Goal: Information Seeking & Learning: Learn about a topic

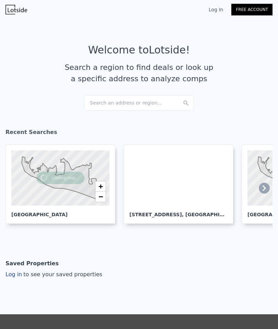
scroll to position [0, -42]
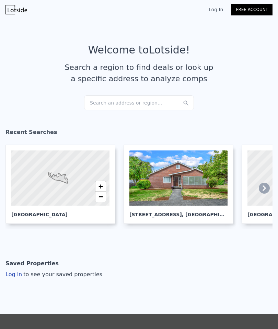
click at [215, 9] on link "Log In" at bounding box center [215, 9] width 31 height 7
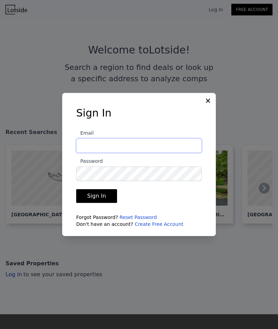
type input "ByronRealBrokerage@gmail.com"
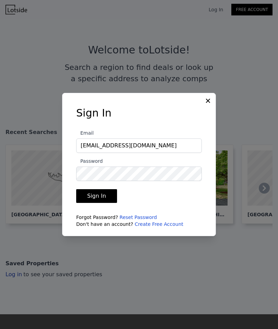
click at [91, 203] on button "Sign In" at bounding box center [96, 196] width 41 height 14
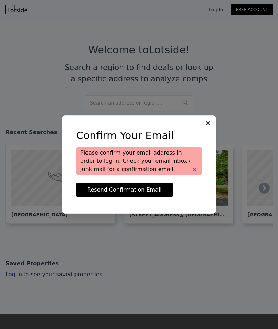
click at [208, 127] on icon at bounding box center [207, 123] width 7 height 7
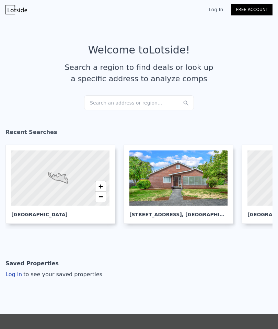
click at [163, 194] on div at bounding box center [178, 177] width 98 height 55
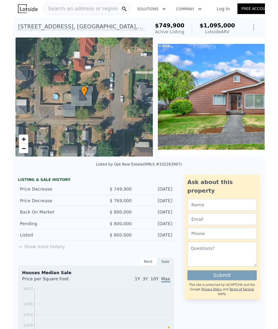
scroll to position [0, 3]
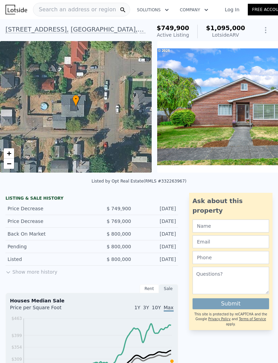
click at [225, 9] on link "Log In" at bounding box center [231, 9] width 31 height 7
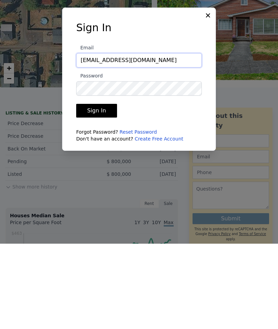
click at [167, 138] on input "ByronRealBrokerage@gmail.com" at bounding box center [138, 145] width 125 height 14
type input "ByronRealBroker@gmail.com"
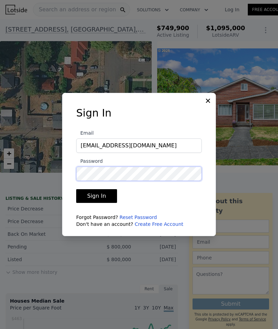
scroll to position [27, 0]
click at [95, 189] on button "Sign In" at bounding box center [96, 196] width 41 height 14
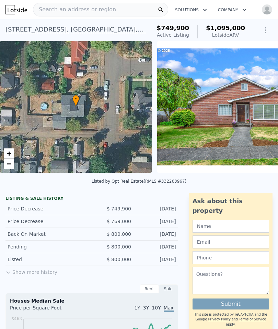
click at [265, 10] on img "button" at bounding box center [266, 9] width 11 height 11
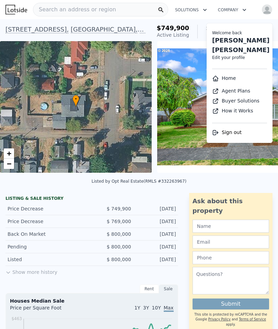
click at [219, 51] on li "Welcome back Byron Lee Grier Edit your profile" at bounding box center [239, 44] width 66 height 38
click at [224, 55] on link "Edit your profile" at bounding box center [228, 57] width 33 height 5
select select "53"
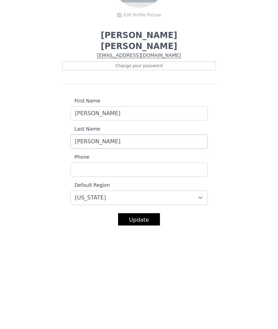
click at [104, 238] on input "Grier" at bounding box center [138, 245] width 137 height 14
type input "Grier 531210"
click at [82, 266] on input "Phone" at bounding box center [138, 273] width 137 height 14
type input "2535271416"
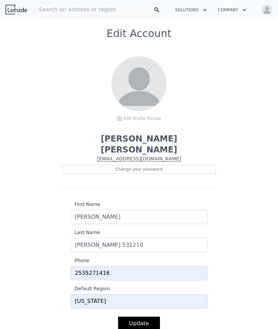
click at [133, 317] on button "Update" at bounding box center [139, 324] width 42 height 14
click at [129, 119] on div "Edit Profile Picture" at bounding box center [138, 118] width 55 height 10
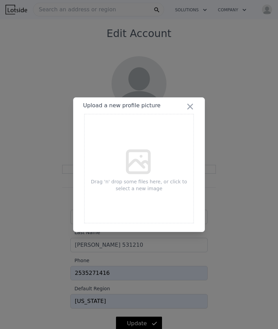
click at [126, 178] on icon at bounding box center [138, 161] width 33 height 33
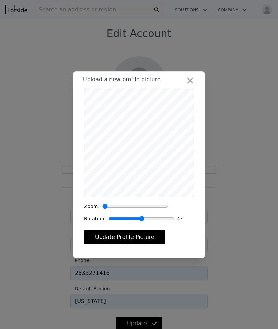
type input "0"
click at [116, 244] on button "Update Profile Picture" at bounding box center [124, 237] width 81 height 14
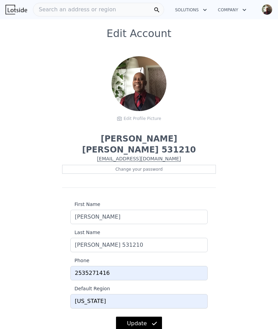
click at [133, 317] on button "Update" at bounding box center [139, 324] width 46 height 14
click at [62, 11] on span "Search an address or region" at bounding box center [74, 9] width 83 height 8
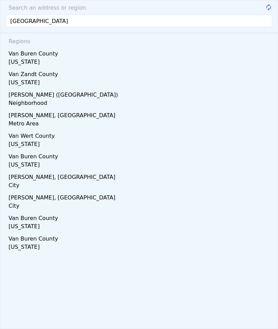
type input "[GEOGRAPHIC_DATA]"
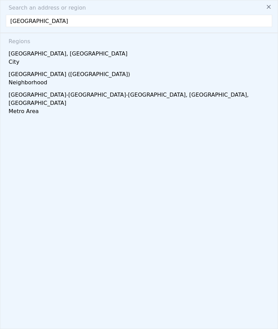
click at [18, 58] on div "Vancouver, WA" at bounding box center [140, 52] width 263 height 11
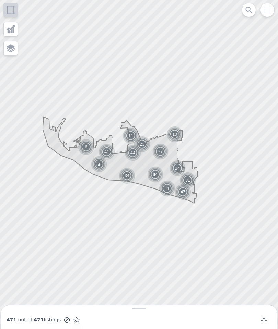
click at [123, 172] on img at bounding box center [127, 176] width 17 height 16
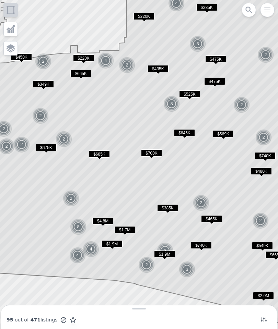
click at [267, 12] on icon "button" at bounding box center [266, 10] width 5 height 4
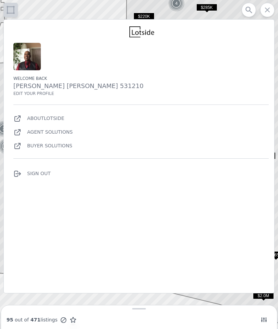
click at [100, 11] on div at bounding box center [138, 164] width 333 height 395
click at [13, 8] on icon at bounding box center [11, 10] width 10 height 10
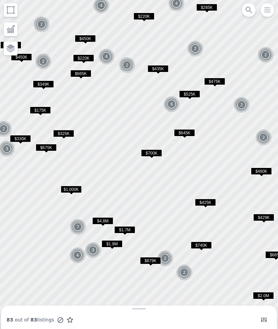
click at [34, 14] on div at bounding box center [138, 164] width 333 height 395
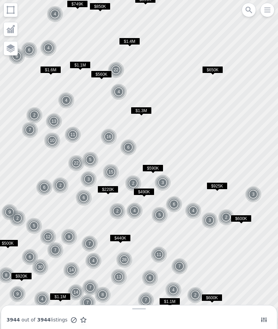
click at [68, 135] on img at bounding box center [72, 134] width 17 height 16
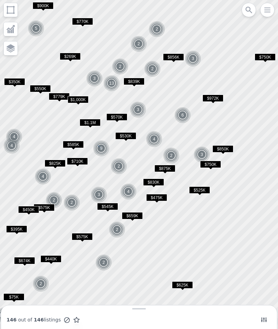
click at [98, 147] on img at bounding box center [101, 148] width 17 height 16
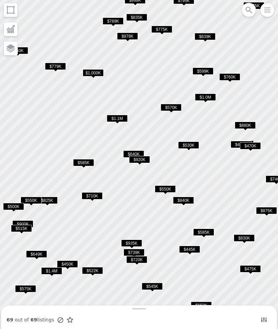
click at [45, 202] on span "$825K" at bounding box center [47, 200] width 21 height 7
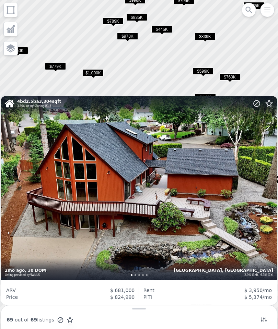
click at [35, 77] on div at bounding box center [138, 164] width 333 height 395
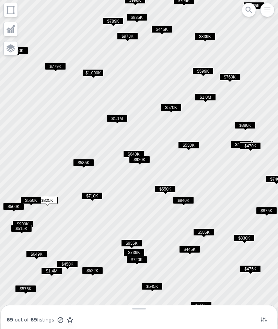
click at [9, 207] on span "$500K" at bounding box center [13, 206] width 21 height 7
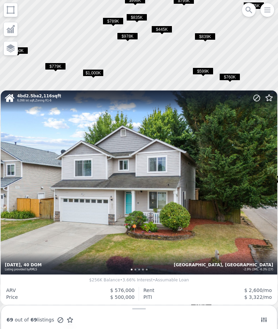
click at [33, 83] on div at bounding box center [138, 164] width 333 height 395
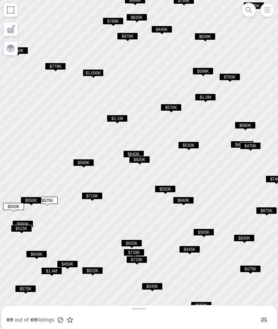
click at [126, 243] on span "$935K" at bounding box center [131, 242] width 21 height 7
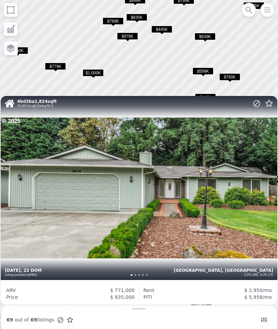
click at [151, 89] on div at bounding box center [138, 164] width 333 height 395
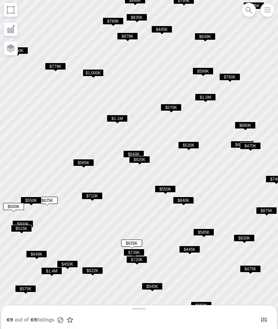
click at [186, 248] on span "$445K" at bounding box center [189, 249] width 21 height 7
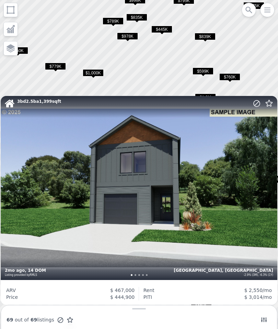
click at [95, 217] on div "3 bd 2.5 ba 1,399 sqft Salmon Creek, WA -2.9% (3M), -6.3% (1Y) 2mo ago , 14 DOM…" at bounding box center [139, 188] width 276 height 184
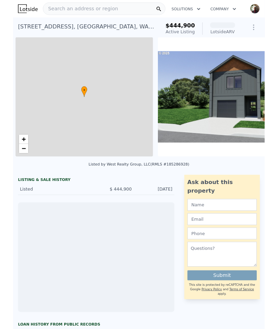
scroll to position [0, 3]
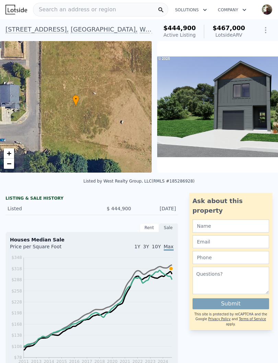
click at [51, 15] on div "Search an address or region" at bounding box center [74, 9] width 83 height 13
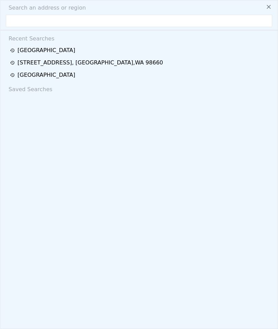
click at [53, 14] on div "Search an address or region Recent Searches [GEOGRAPHIC_DATA] [STREET_ADDRESS] …" at bounding box center [139, 164] width 278 height 329
click at [21, 54] on div "[GEOGRAPHIC_DATA]" at bounding box center [140, 50] width 260 height 8
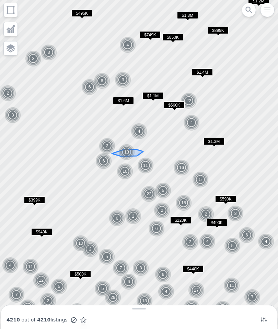
click at [134, 160] on img at bounding box center [126, 152] width 17 height 16
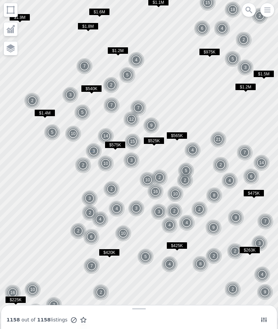
click at [95, 150] on img at bounding box center [93, 151] width 17 height 16
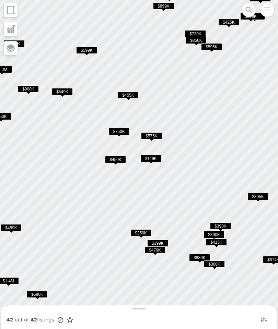
click at [107, 162] on span "$450K" at bounding box center [115, 159] width 21 height 7
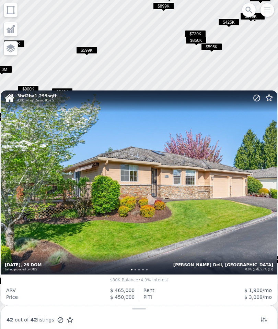
click at [139, 170] on div "3 bd 2 ba 1,299 sqft 4,791 lot sqft , Zoning R1-7.5 Hazel Dell, WA 0.6% (3M), 5…" at bounding box center [139, 182] width 276 height 184
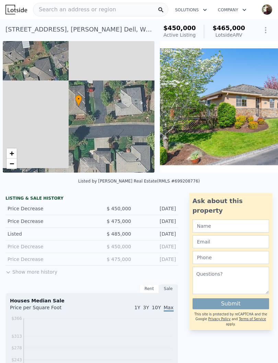
scroll to position [0, 3]
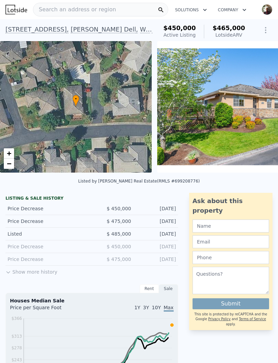
click at [189, 124] on img at bounding box center [244, 107] width 175 height 132
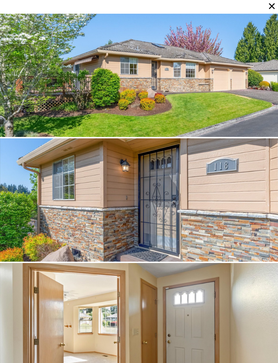
click at [199, 116] on div at bounding box center [139, 75] width 278 height 123
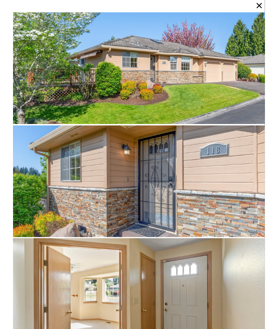
scroll to position [0, 0]
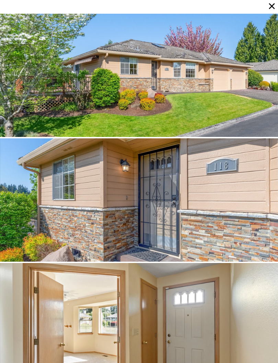
click at [268, 7] on icon at bounding box center [272, 6] width 10 height 10
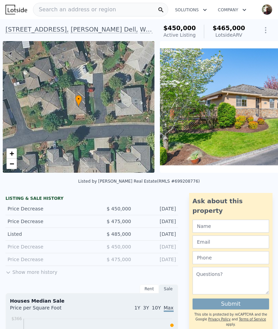
scroll to position [0, 3]
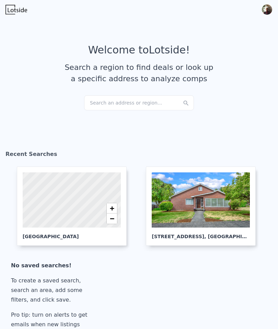
checkbox input "true"
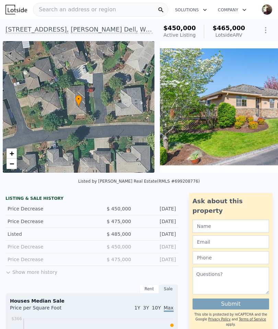
scroll to position [0, 3]
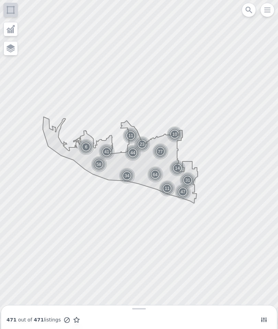
click at [63, 323] on icon at bounding box center [66, 320] width 7 height 7
click at [67, 321] on icon at bounding box center [69, 320] width 7 height 7
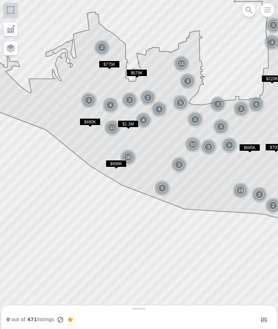
click at [108, 128] on img at bounding box center [112, 128] width 17 height 16
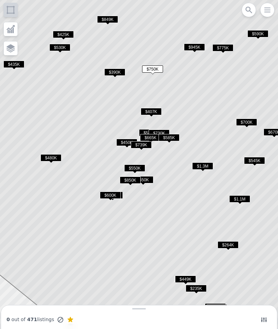
click at [103, 196] on span "$600K" at bounding box center [110, 195] width 21 height 7
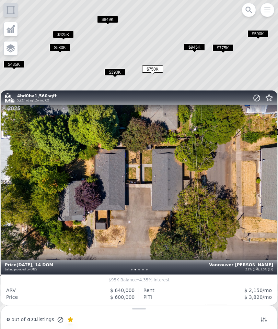
click at [65, 212] on div "4 bd 0 ba 1,560 sqft 5,227 lot sqft , Zoning CX Vancouver [PERSON_NAME] 2.1% (3…" at bounding box center [139, 182] width 276 height 184
click at [57, 75] on icon at bounding box center [139, 164] width 334 height 396
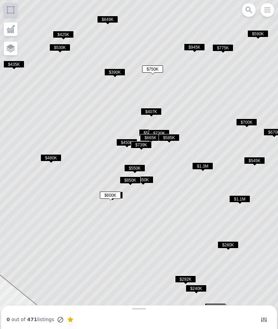
click at [110, 74] on span "$390K" at bounding box center [114, 72] width 21 height 7
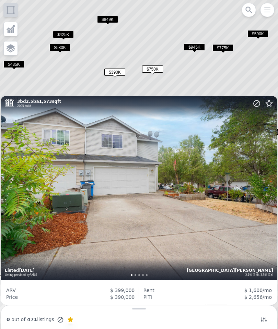
click at [67, 242] on div "3 bd 2.5 ba 1,573 sqft 2005 build [GEOGRAPHIC_DATA][PERSON_NAME] 2.1% (3M), 3.5…" at bounding box center [139, 188] width 276 height 184
click at [75, 86] on icon at bounding box center [139, 164] width 334 height 396
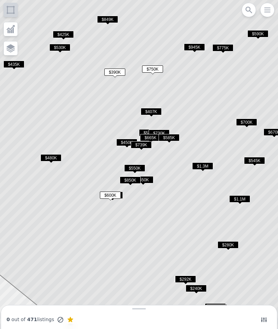
click at [118, 143] on span "$450K" at bounding box center [126, 142] width 21 height 7
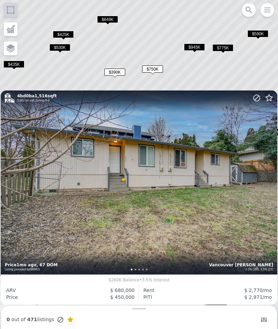
click at [57, 48] on span "$530K" at bounding box center [59, 47] width 21 height 7
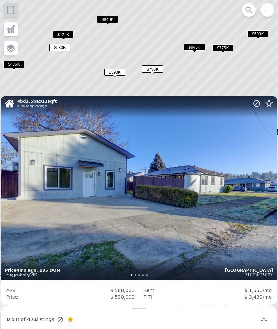
click at [58, 34] on span "$425K" at bounding box center [63, 34] width 21 height 7
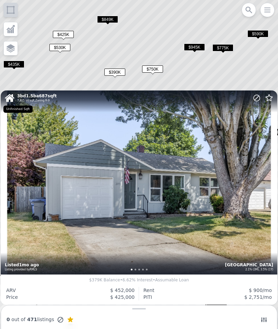
click at [104, 18] on span "$849K" at bounding box center [107, 19] width 21 height 7
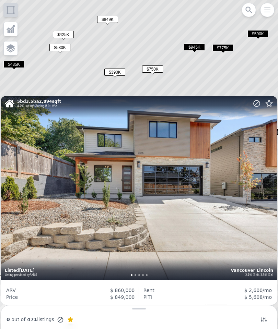
click at [192, 49] on span "$945K" at bounding box center [194, 47] width 21 height 7
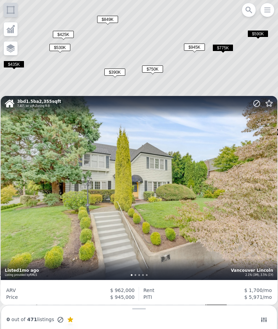
click at [218, 50] on span "$775K" at bounding box center [222, 47] width 21 height 7
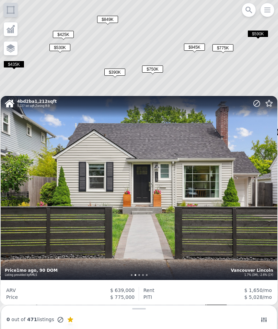
click at [223, 51] on span "$775K" at bounding box center [222, 47] width 21 height 7
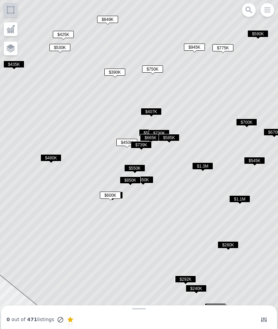
click at [148, 110] on span "$407K" at bounding box center [150, 111] width 21 height 7
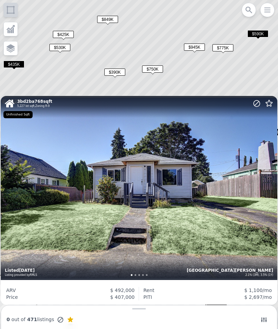
click at [14, 64] on span "$435K" at bounding box center [13, 64] width 21 height 7
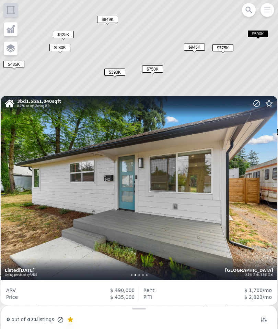
click at [105, 20] on span "$849K" at bounding box center [107, 19] width 21 height 7
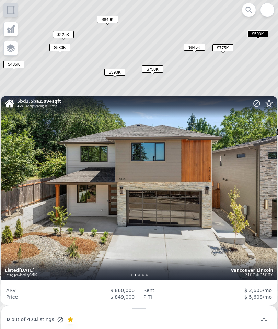
click at [193, 51] on span "$945K" at bounding box center [194, 47] width 21 height 7
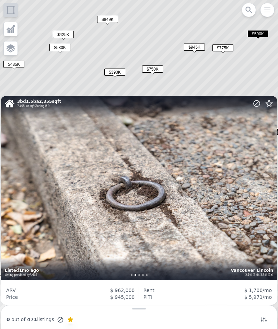
click at [220, 49] on span "$775K" at bounding box center [222, 47] width 21 height 7
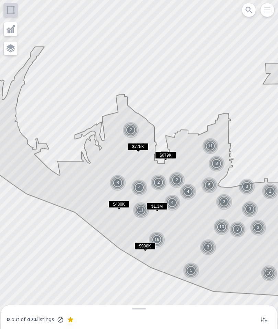
click at [174, 178] on img at bounding box center [176, 180] width 17 height 16
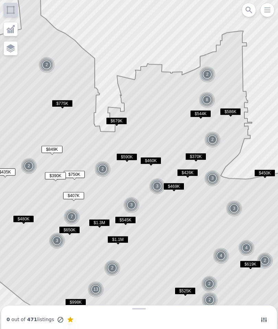
click at [122, 158] on span "$590K" at bounding box center [126, 156] width 21 height 7
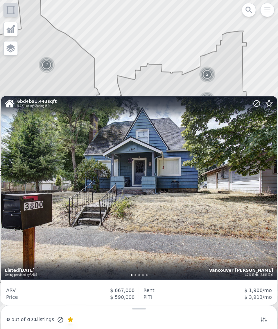
click at [70, 84] on icon at bounding box center [139, 177] width 334 height 369
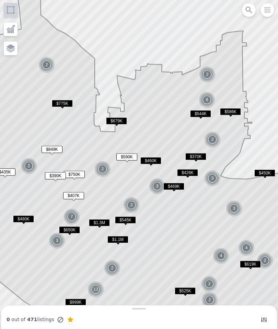
click at [111, 122] on span "$679K" at bounding box center [116, 120] width 21 height 7
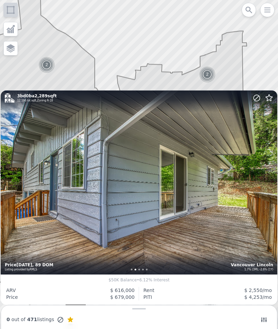
click at [82, 76] on icon at bounding box center [139, 177] width 334 height 369
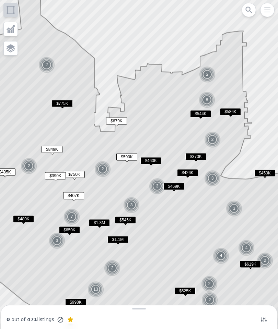
click at [104, 170] on img at bounding box center [102, 169] width 17 height 16
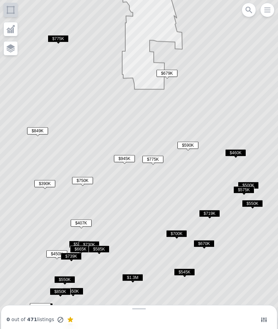
click at [171, 235] on span "$700K" at bounding box center [176, 233] width 21 height 7
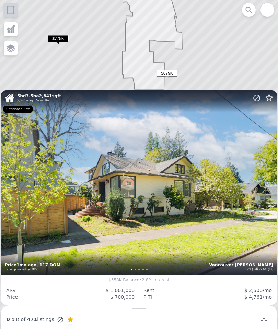
click at [69, 191] on div "5 bd 3.5 ba 2,841 sqft 5,662 lot sqft , Zoning R-9 Vancouver Shumway 1.7% (3M),…" at bounding box center [139, 182] width 276 height 184
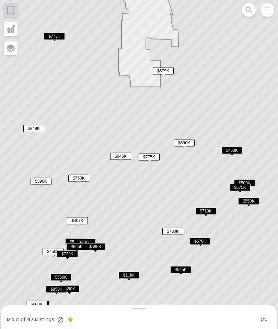
click at [97, 248] on span "$585K" at bounding box center [95, 246] width 21 height 7
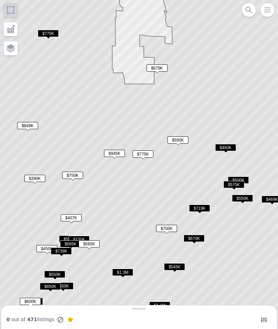
click at [75, 241] on span "$665K" at bounding box center [70, 243] width 21 height 7
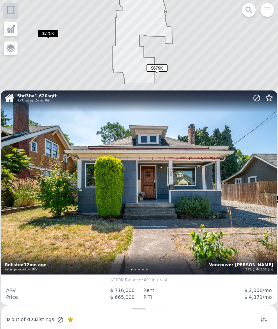
click at [49, 81] on icon at bounding box center [139, 164] width 334 height 396
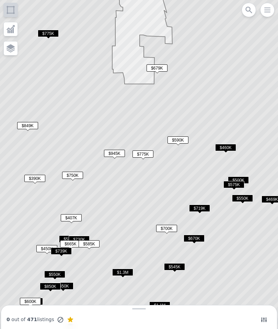
click at [63, 236] on span "$530K" at bounding box center [69, 238] width 21 height 7
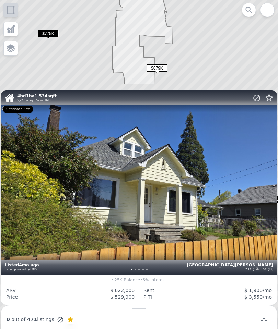
click at [63, 77] on icon at bounding box center [139, 164] width 334 height 396
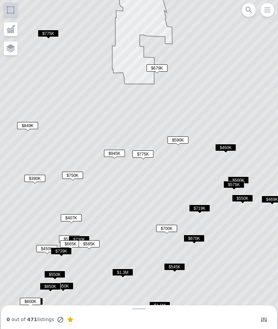
click at [56, 253] on span "$739K" at bounding box center [61, 250] width 21 height 7
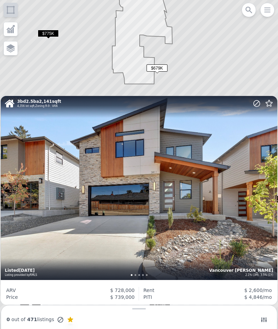
click at [57, 85] on icon at bounding box center [139, 164] width 334 height 396
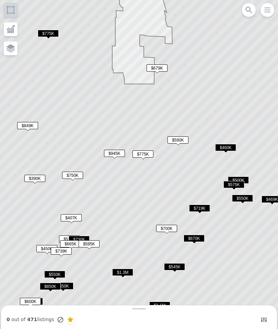
click at [55, 271] on span "$550K" at bounding box center [54, 274] width 21 height 7
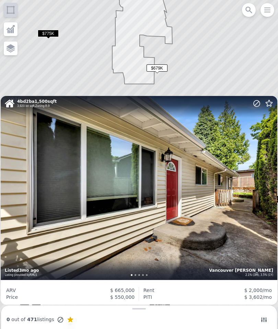
click at [54, 75] on icon at bounding box center [139, 164] width 334 height 396
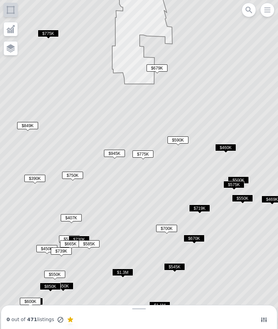
click at [119, 271] on span "$1.3M" at bounding box center [122, 272] width 21 height 7
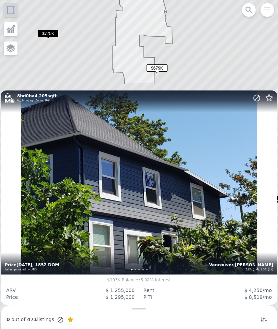
click at [69, 72] on icon at bounding box center [139, 164] width 334 height 396
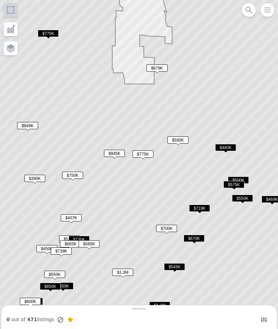
click at [44, 288] on span "$850K" at bounding box center [50, 286] width 21 height 7
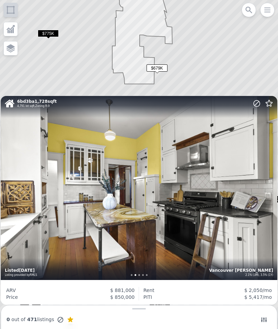
click at [69, 78] on icon at bounding box center [139, 164] width 334 height 396
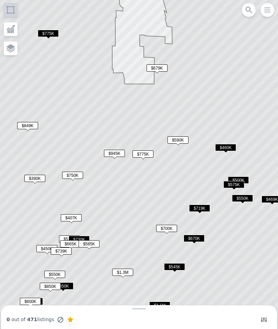
click at [193, 209] on span "$719K" at bounding box center [199, 208] width 21 height 7
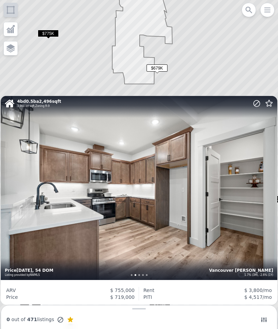
click at [69, 80] on icon at bounding box center [139, 164] width 334 height 396
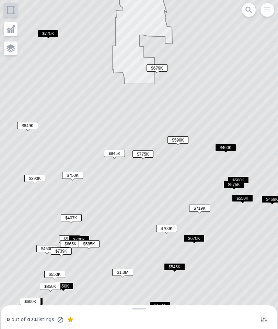
click at [191, 242] on span "$670K" at bounding box center [193, 238] width 21 height 7
click at [170, 267] on span "$545K" at bounding box center [174, 266] width 21 height 7
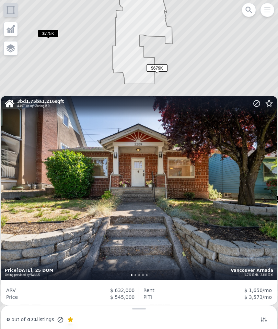
click at [74, 184] on div "3 bd 1.75 ba 1,216 sqft 4,407 lot sqft , Zoning R-9 Vancouver Arnada 1.7% (3M),…" at bounding box center [139, 188] width 276 height 184
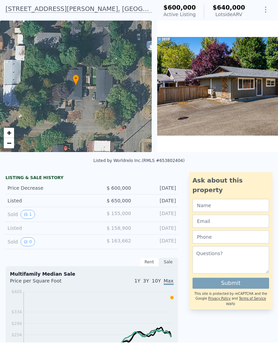
click at [195, 112] on img at bounding box center [244, 107] width 175 height 132
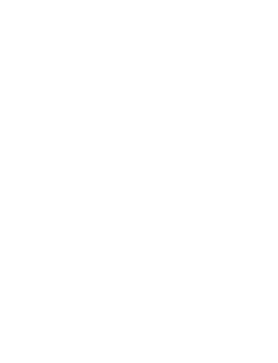
scroll to position [998, 0]
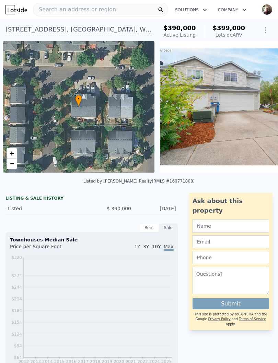
scroll to position [0, 3]
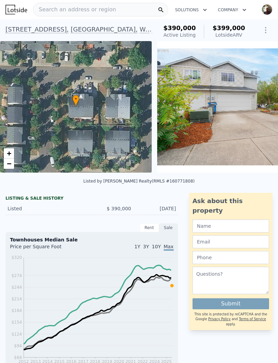
click at [185, 134] on img at bounding box center [244, 107] width 175 height 132
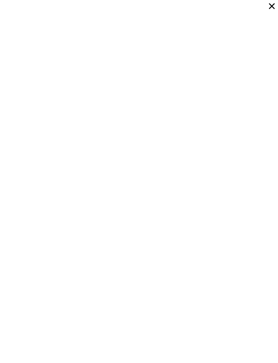
scroll to position [2243, 0]
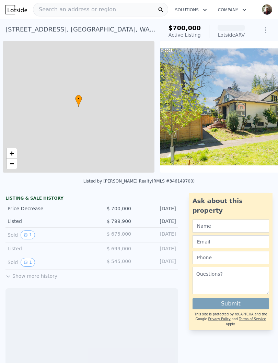
scroll to position [0, 3]
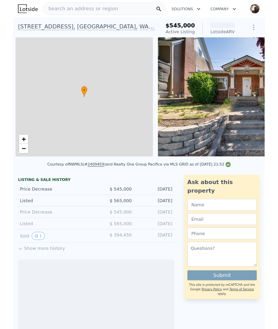
scroll to position [0, 3]
